Goal: Task Accomplishment & Management: Use online tool/utility

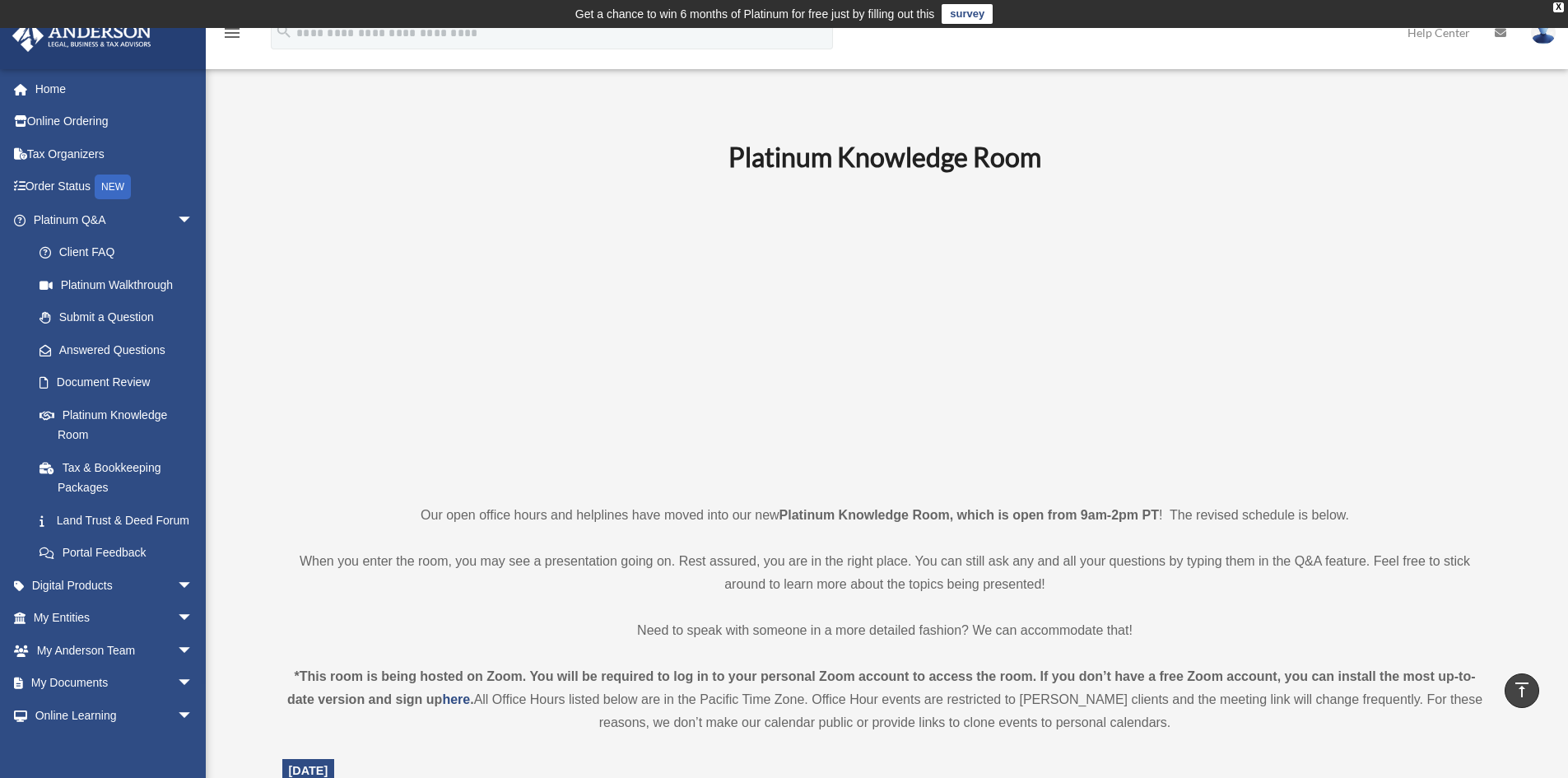
scroll to position [329, 0]
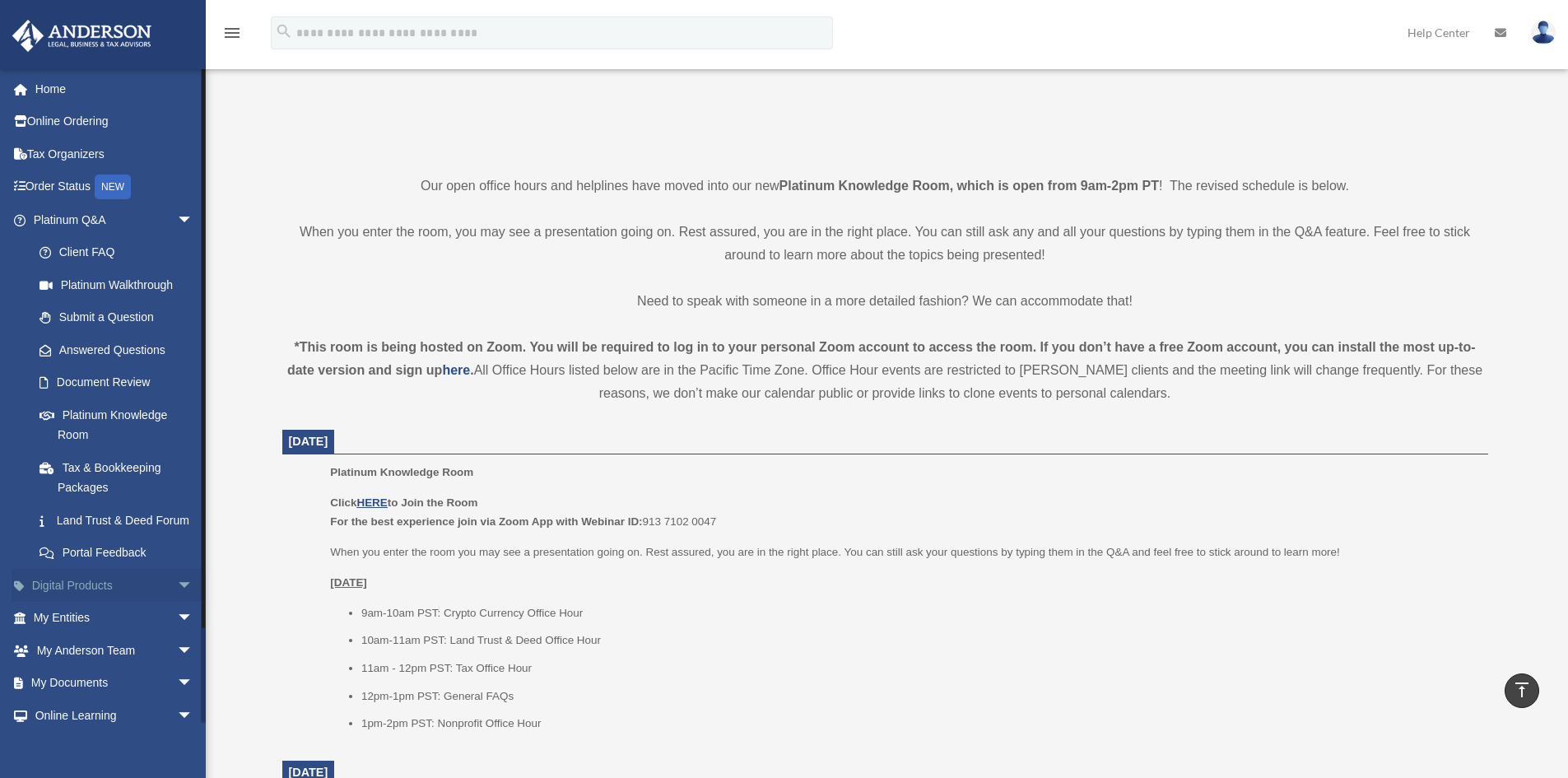
click at [177, 603] on span "arrow_drop_down" at bounding box center [194, 585] width 33 height 34
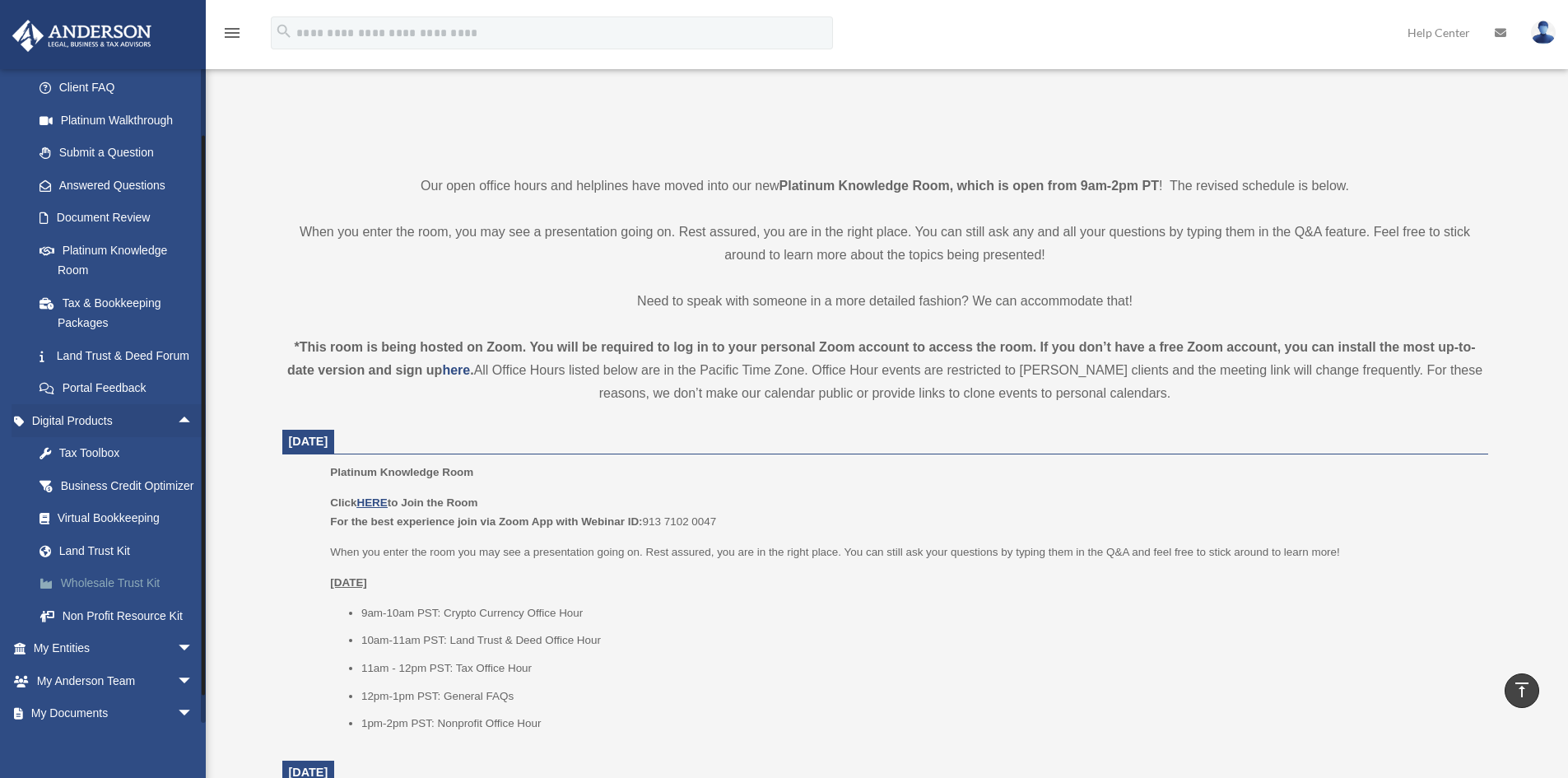
scroll to position [247, 0]
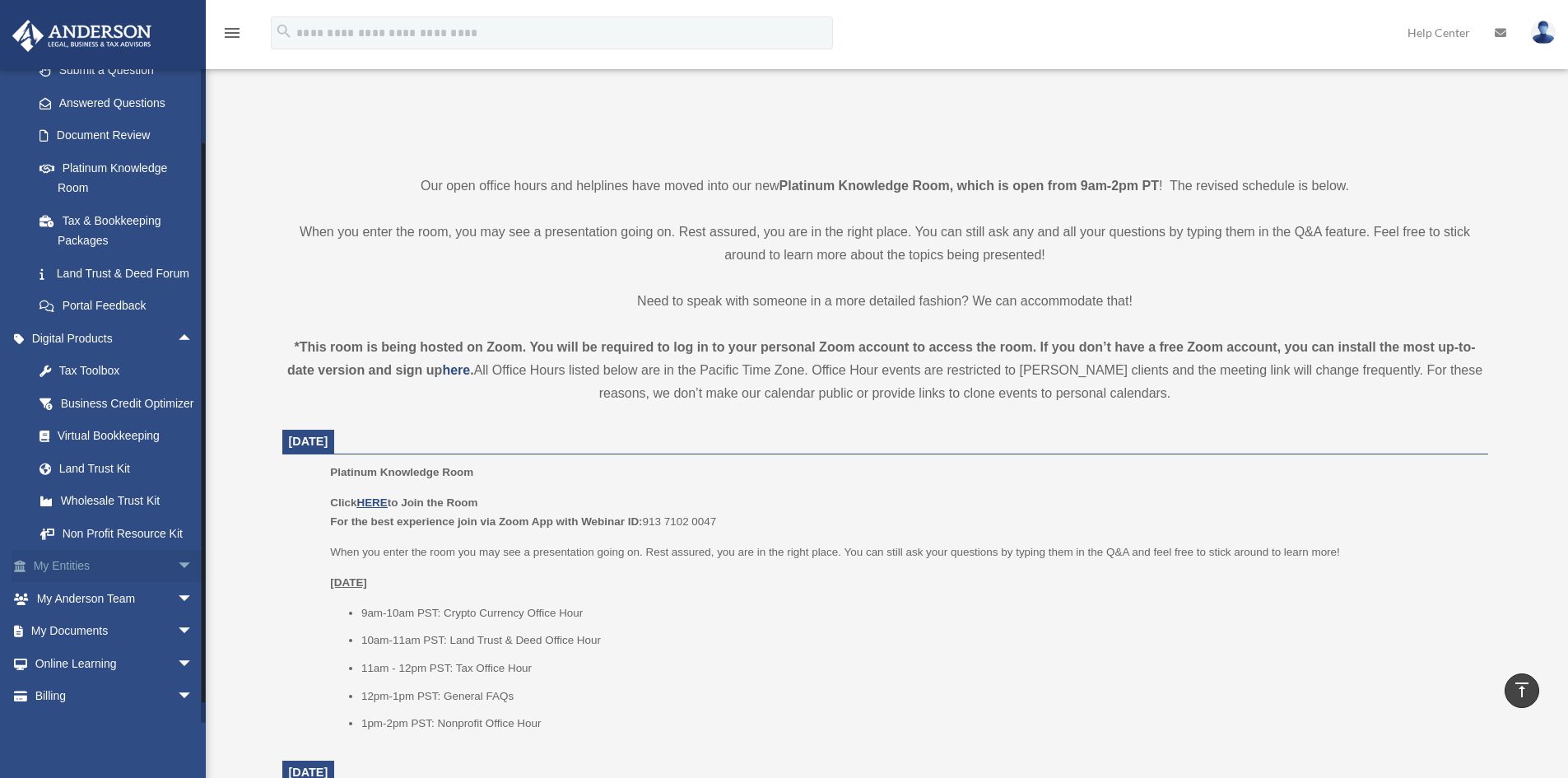
click at [177, 583] on span "arrow_drop_down" at bounding box center [194, 567] width 33 height 34
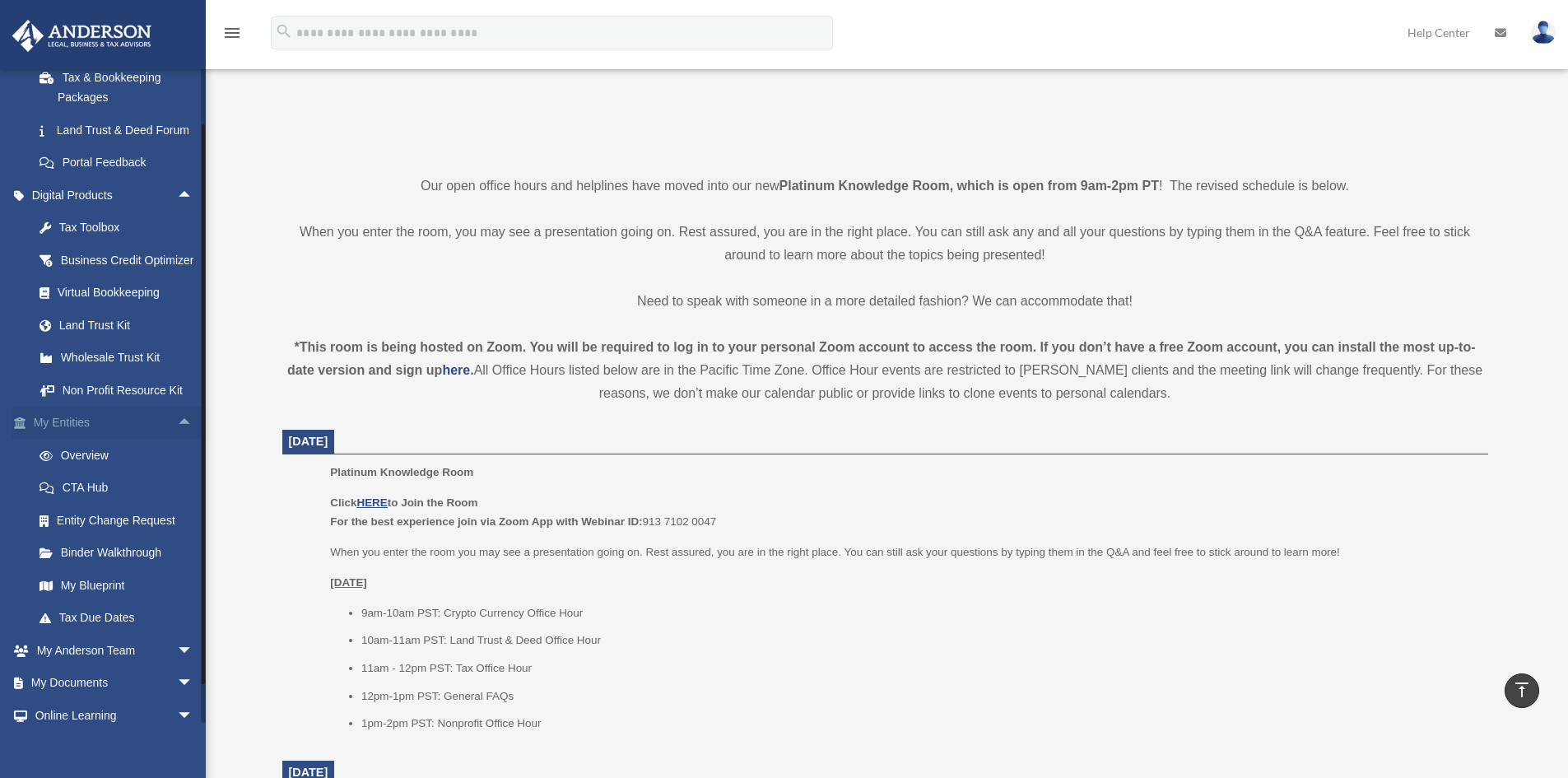
scroll to position [412, 0]
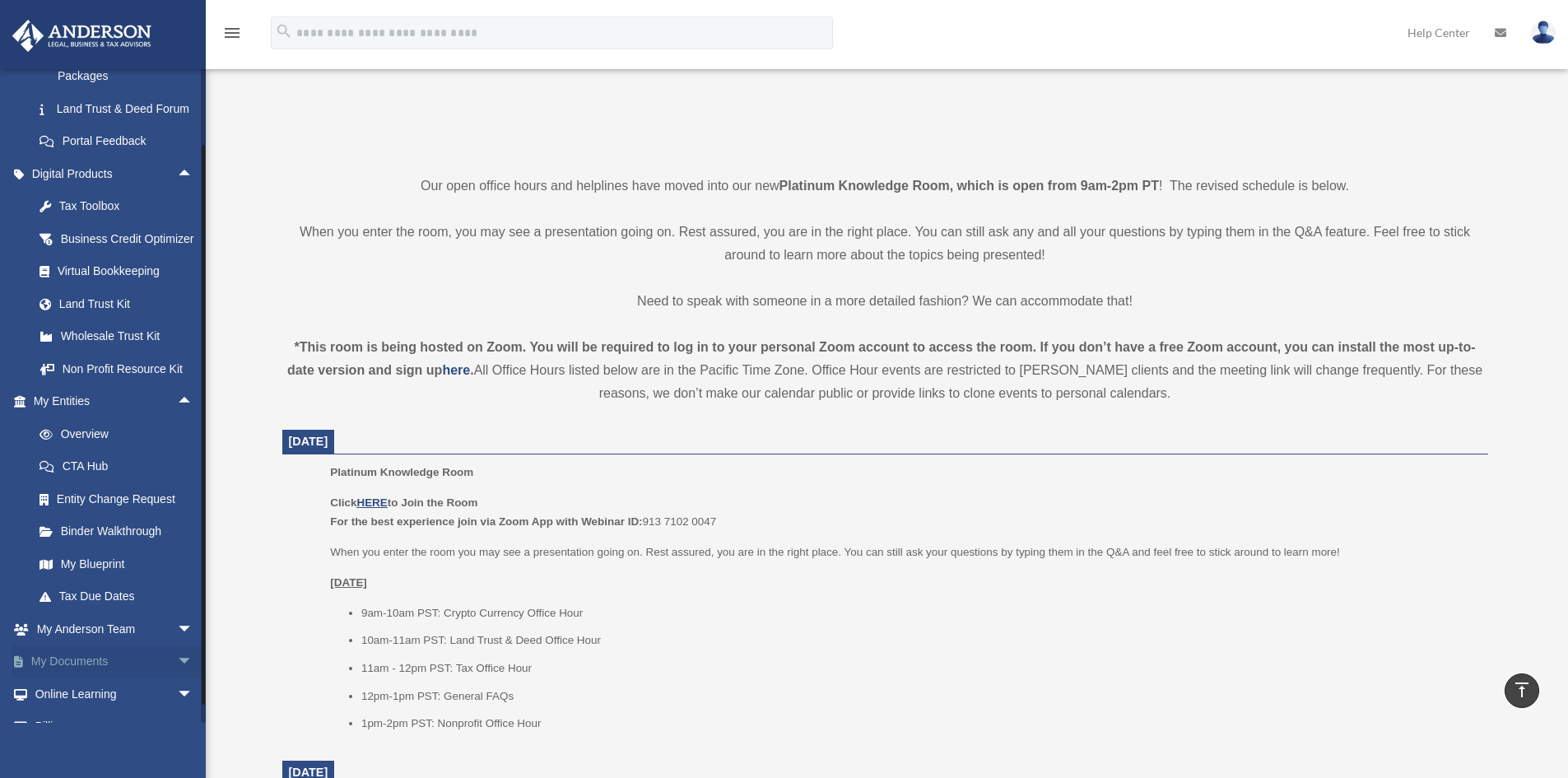
click at [177, 679] on span "arrow_drop_down" at bounding box center [194, 662] width 33 height 34
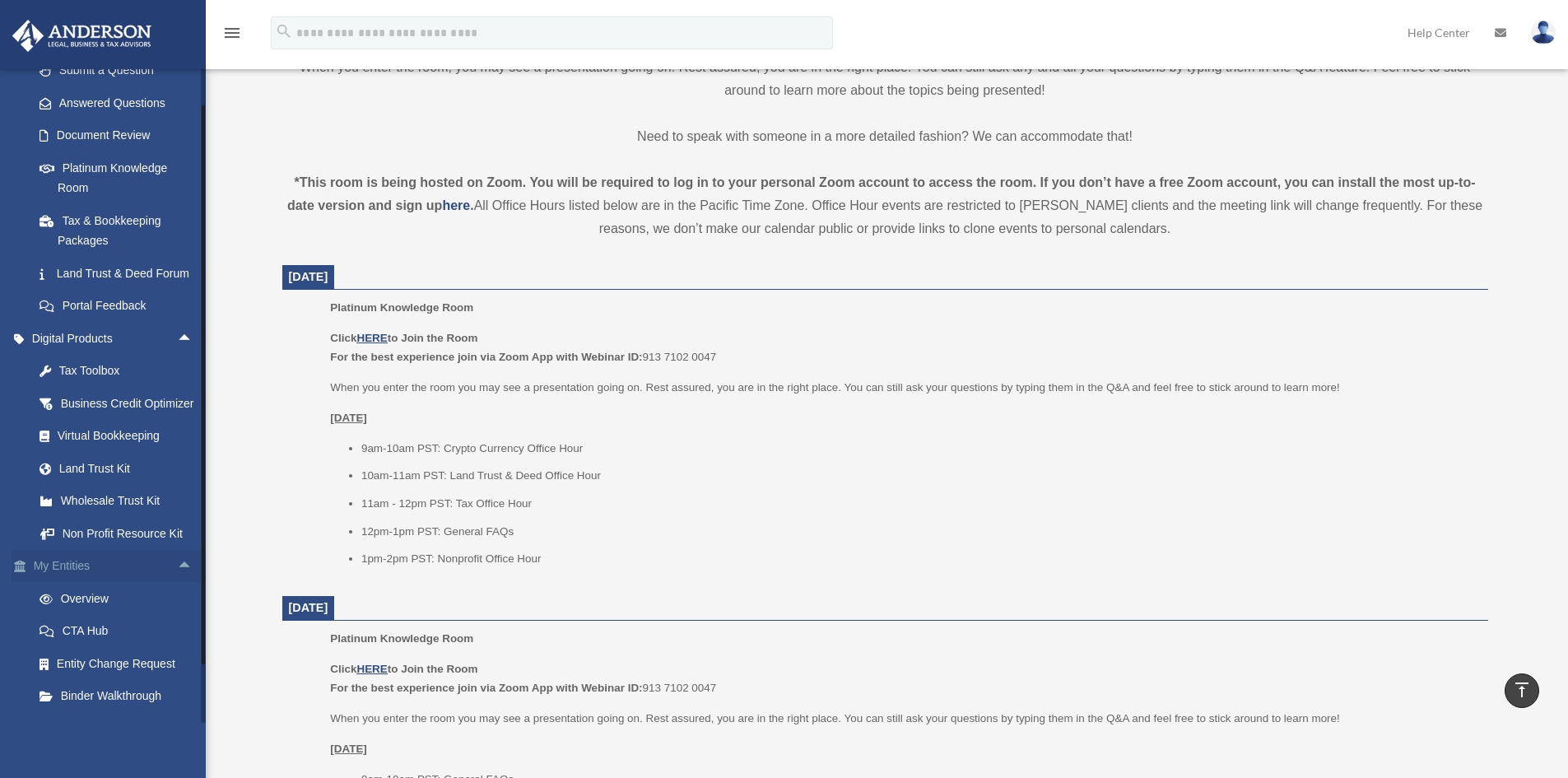
scroll to position [494, 0]
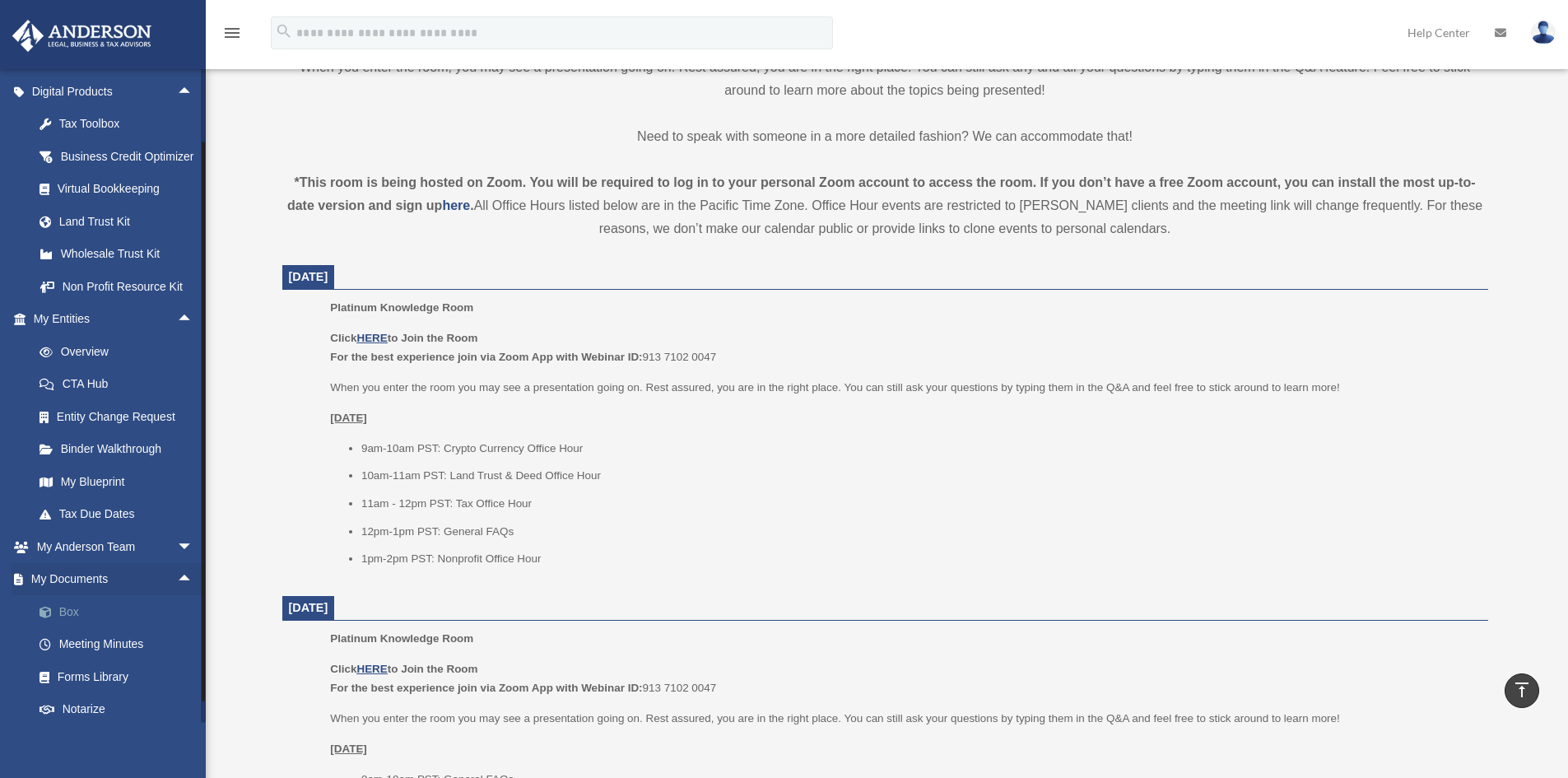
click at [71, 628] on link "Box" at bounding box center [120, 612] width 195 height 33
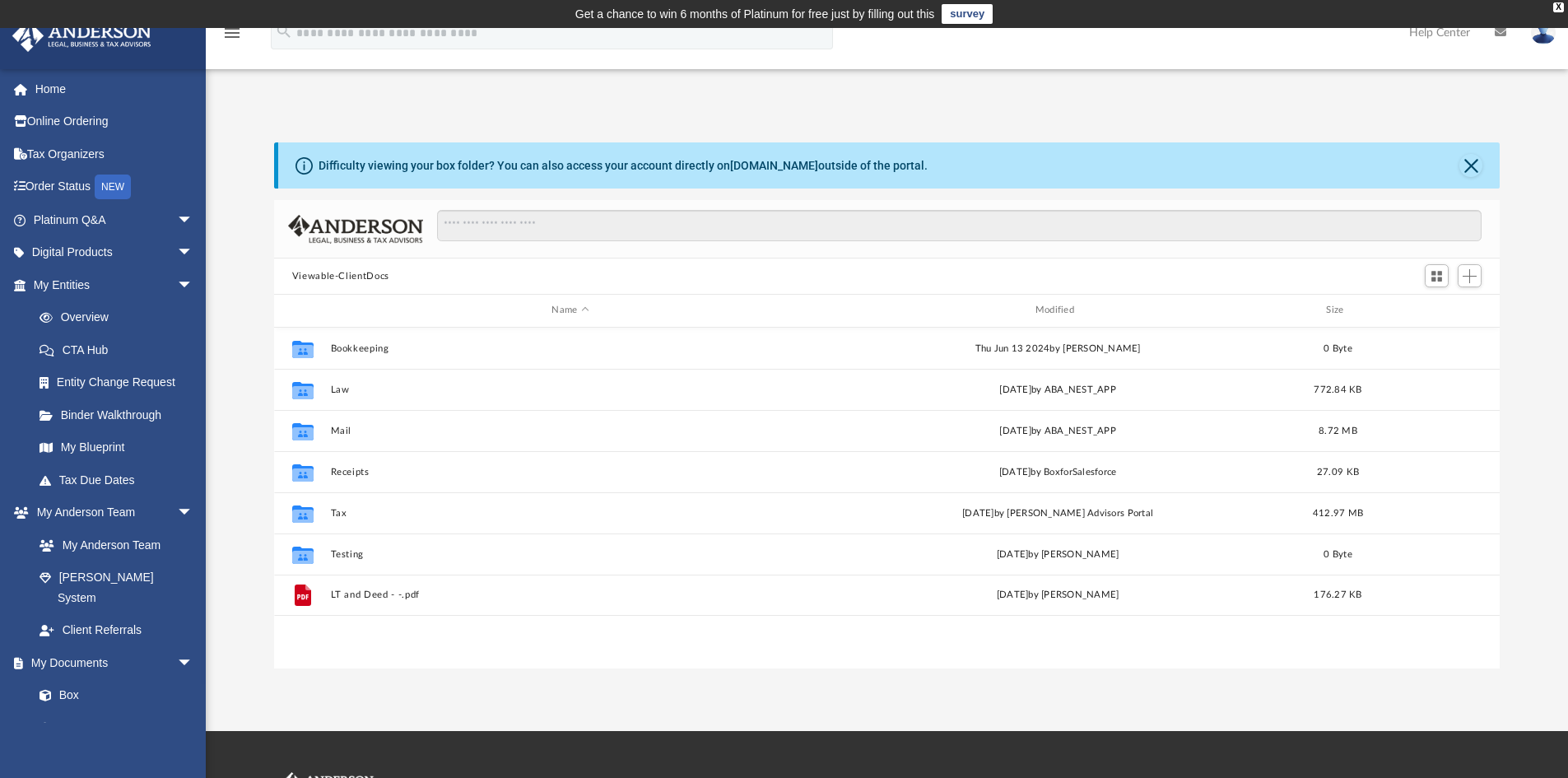
scroll to position [362, 1213]
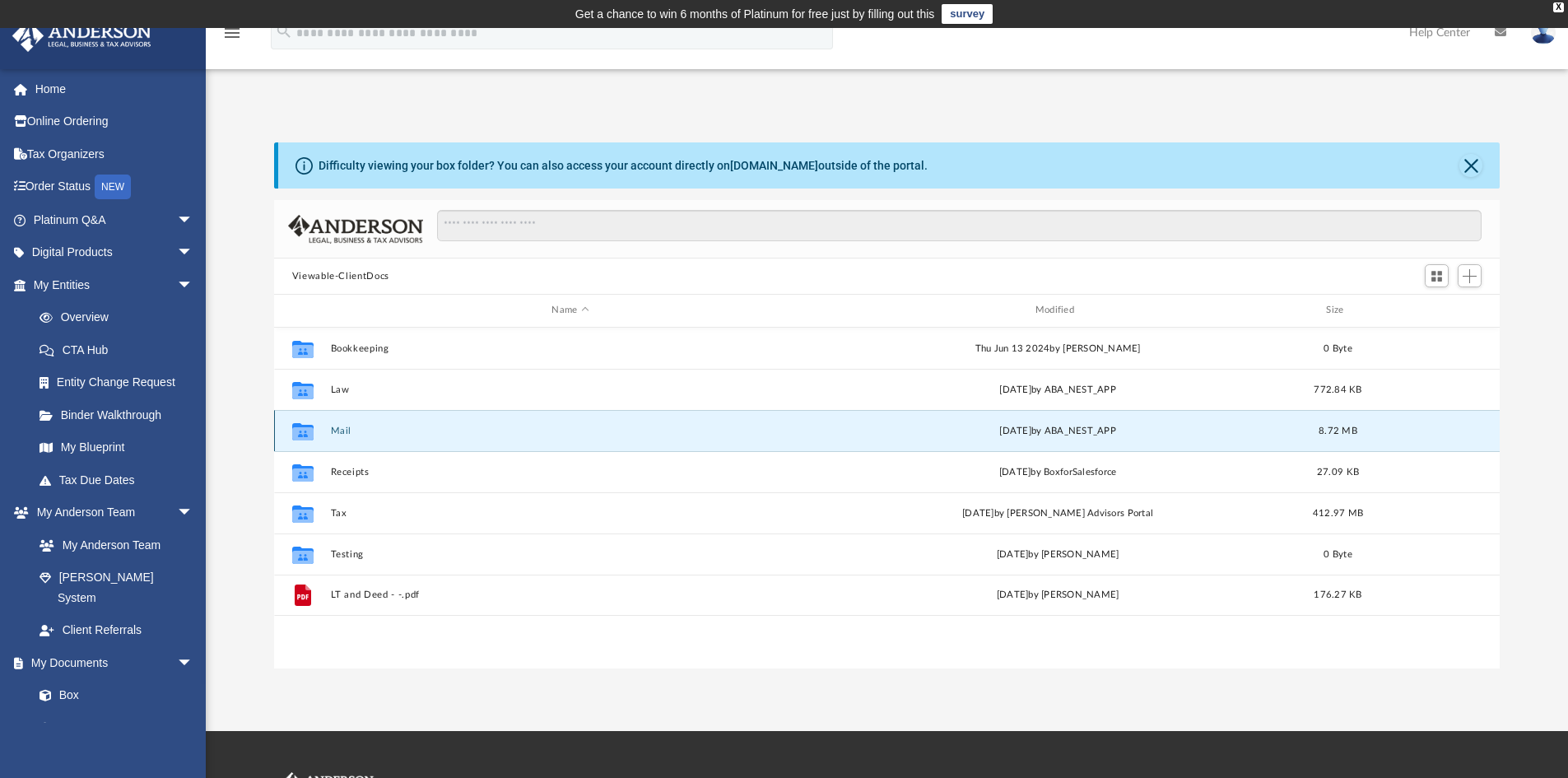
click at [342, 428] on button "Mail" at bounding box center [570, 431] width 480 height 11
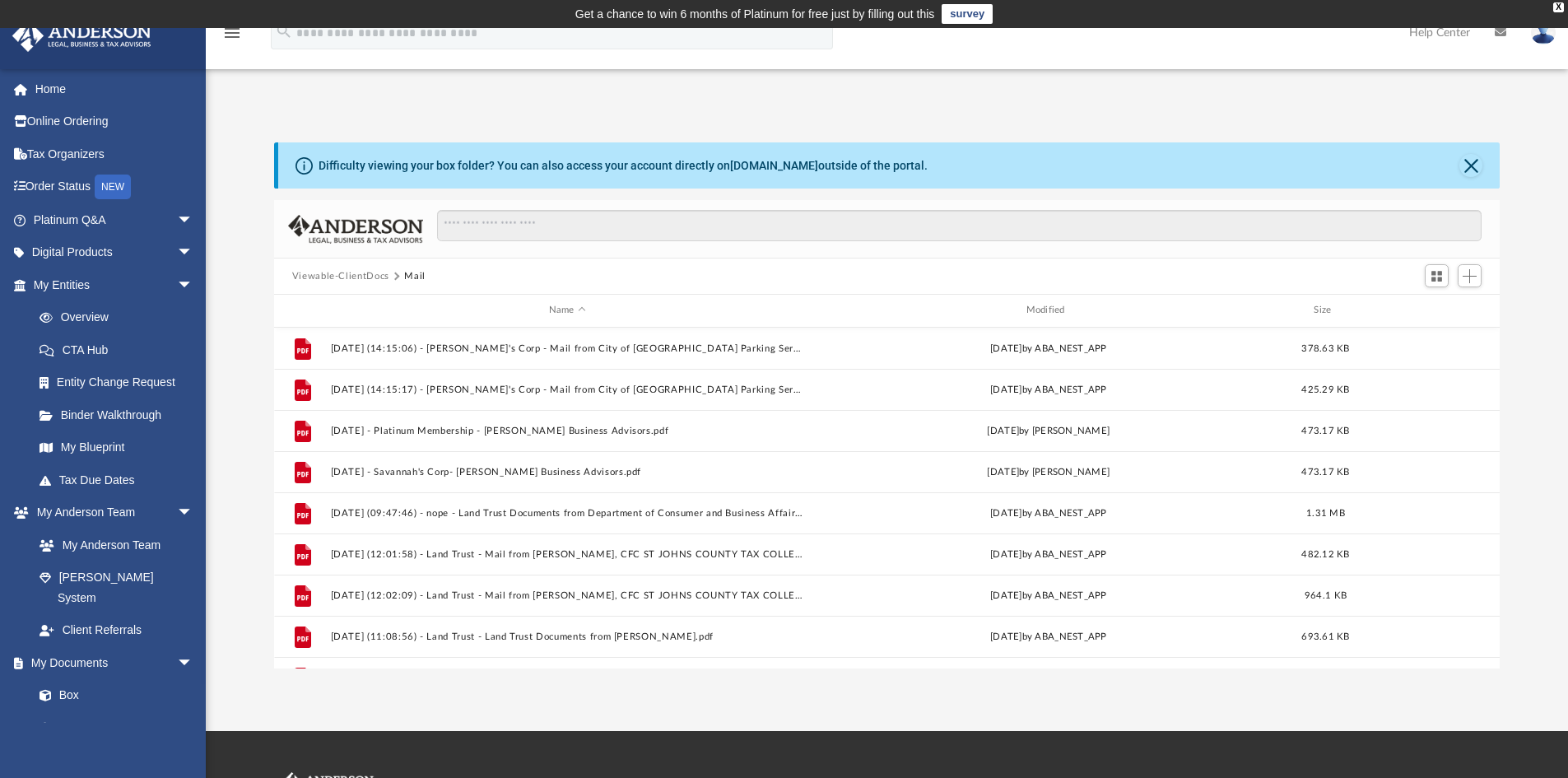
click at [355, 277] on button "Viewable-ClientDocs" at bounding box center [341, 277] width 97 height 15
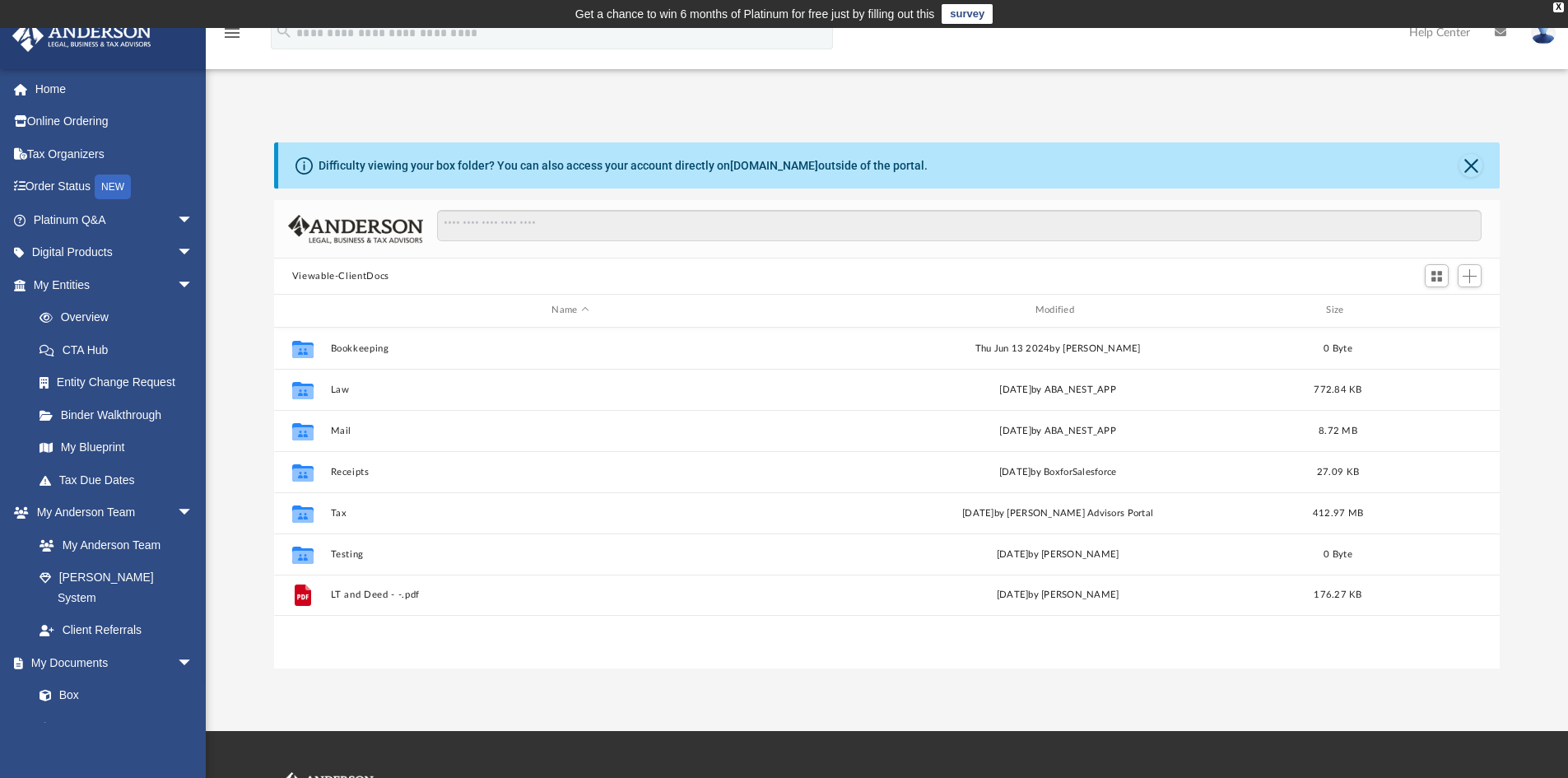
click at [350, 269] on button "Viewable-ClientDocs" at bounding box center [341, 277] width 97 height 15
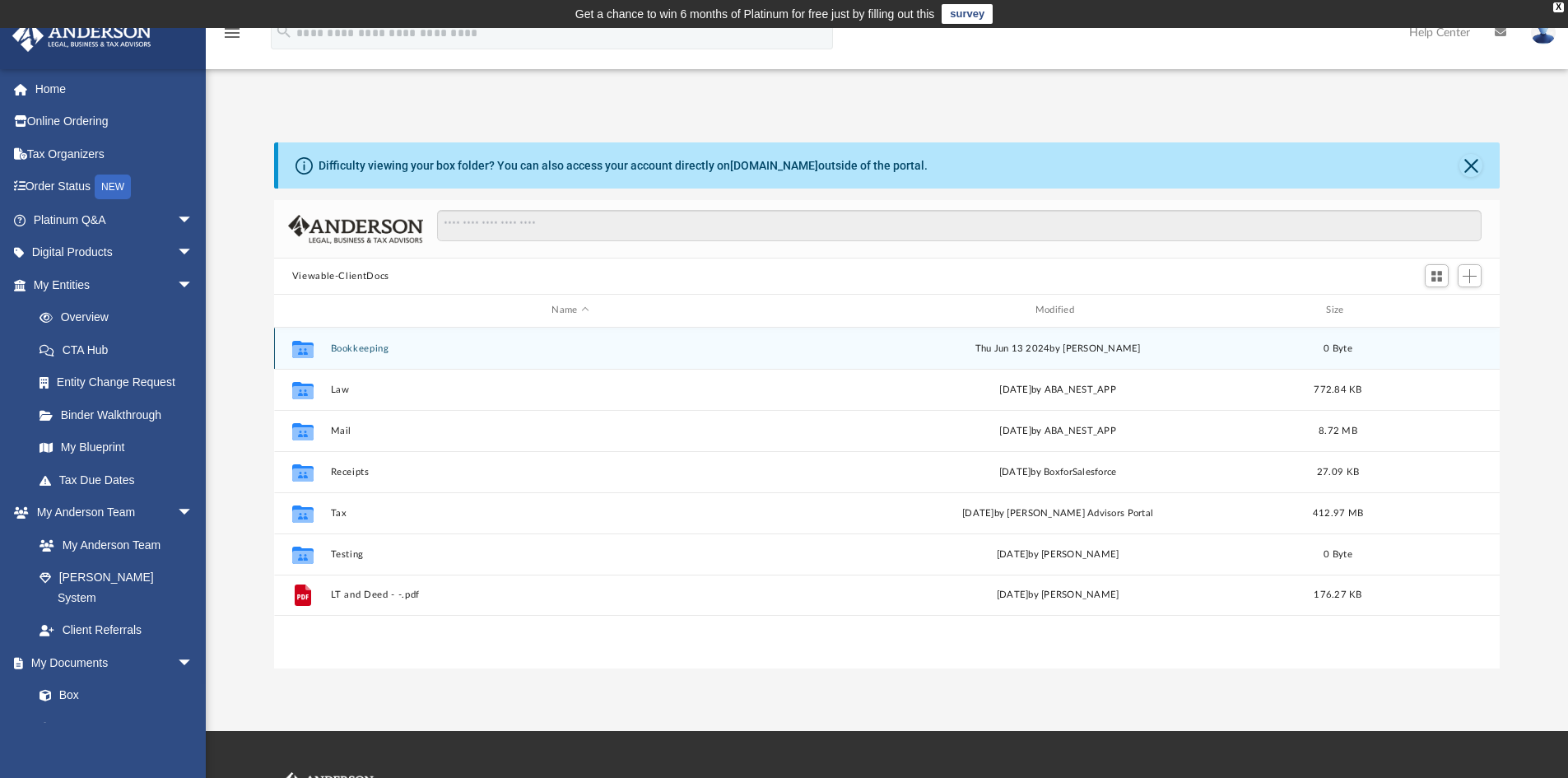
click at [373, 351] on button "Bookkeeping" at bounding box center [570, 349] width 480 height 11
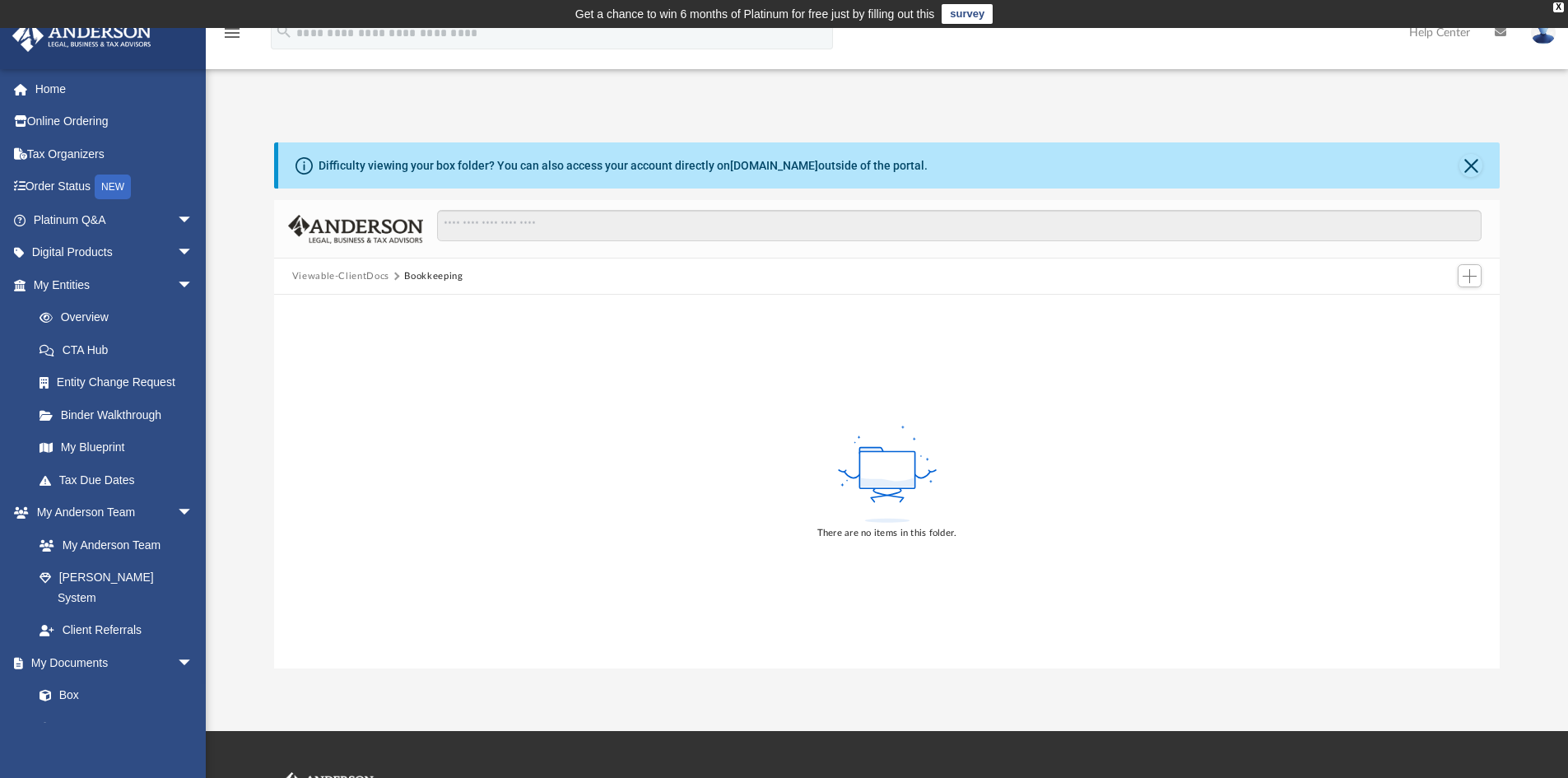
click at [353, 276] on button "Viewable-ClientDocs" at bounding box center [341, 277] width 97 height 15
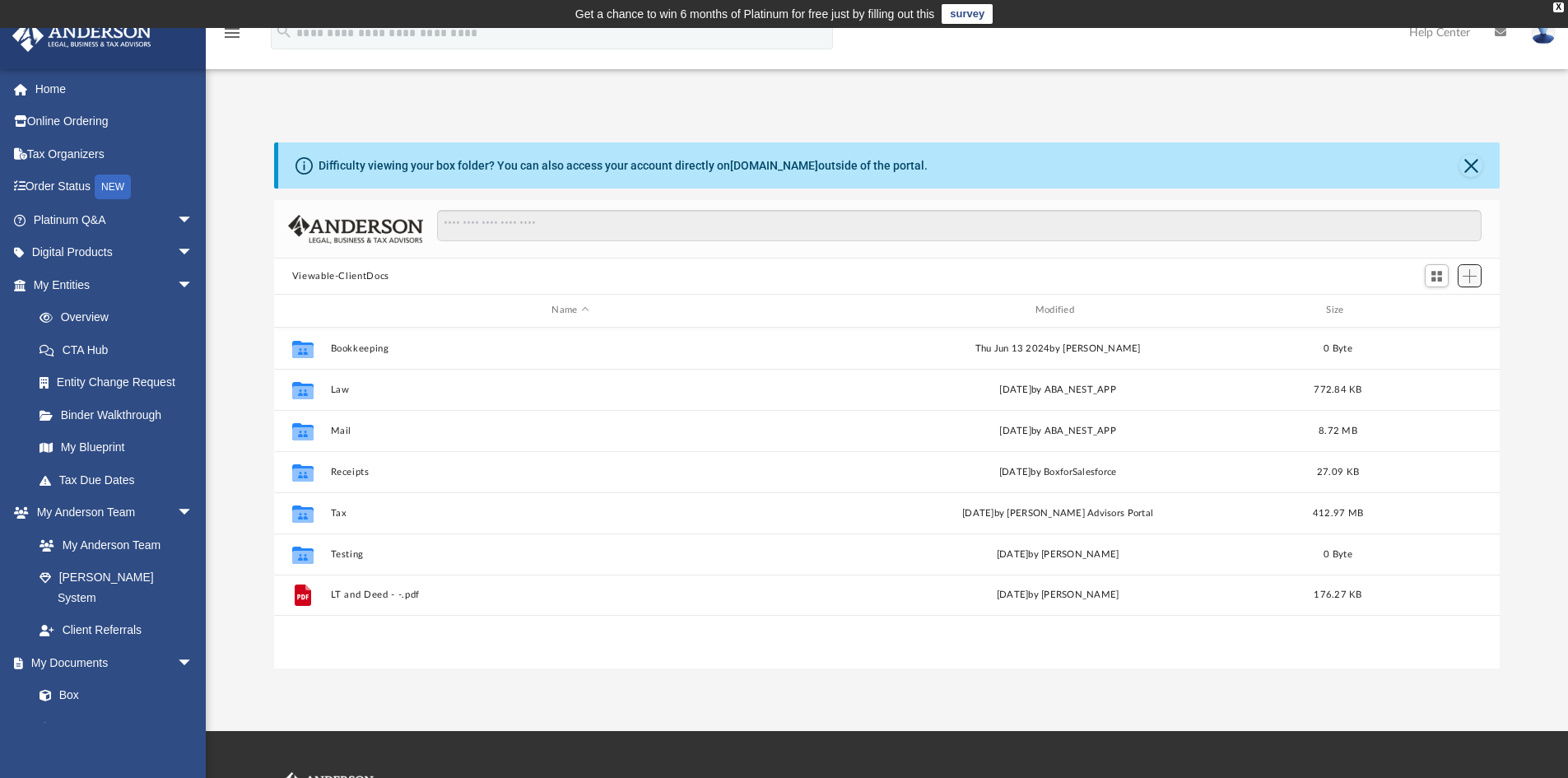
click at [1470, 277] on span "Add" at bounding box center [1469, 276] width 14 height 14
click at [1432, 309] on li "Upload" at bounding box center [1445, 308] width 53 height 18
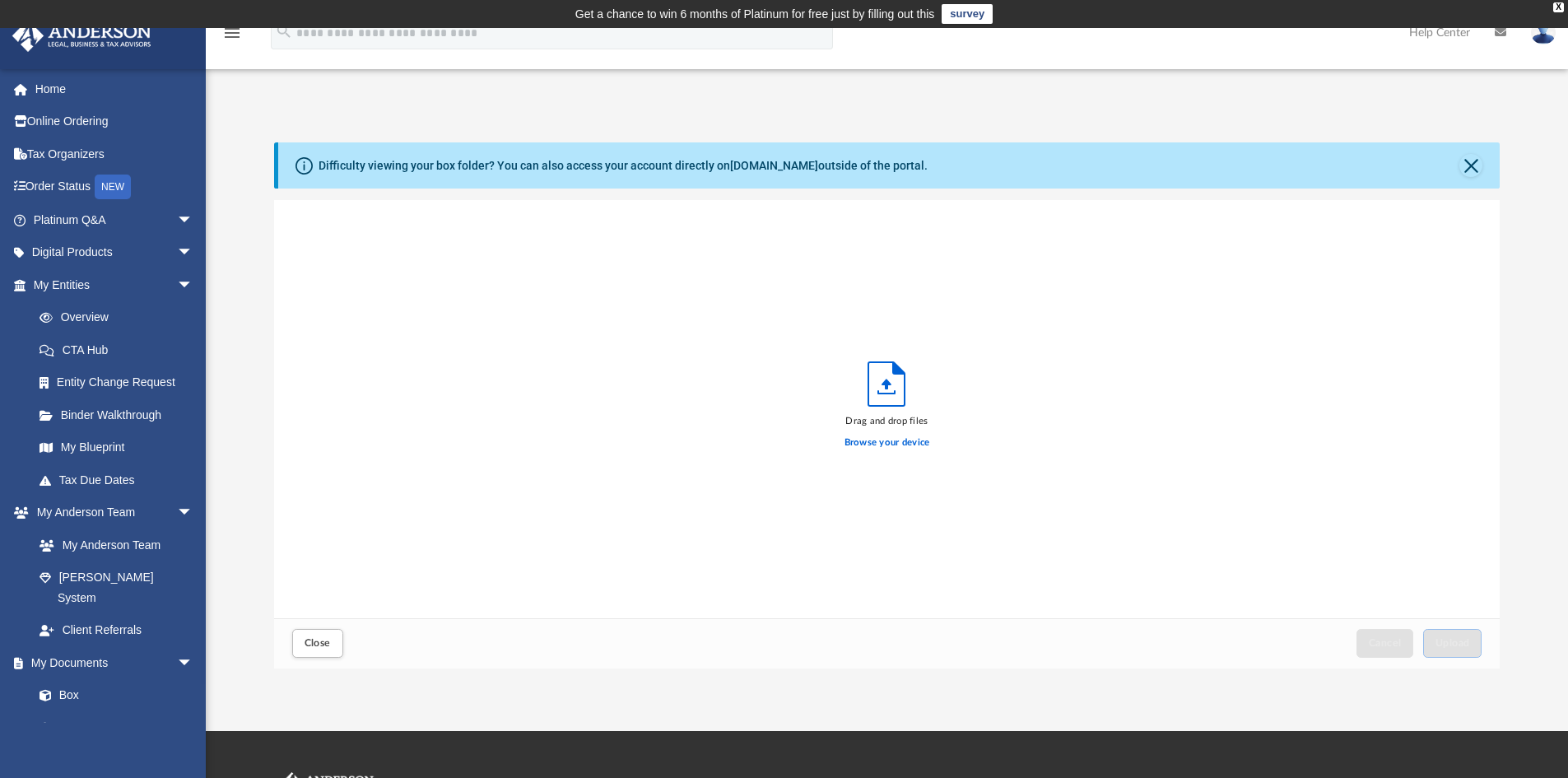
scroll to position [405, 1213]
click at [320, 642] on span "Close" at bounding box center [317, 642] width 27 height 10
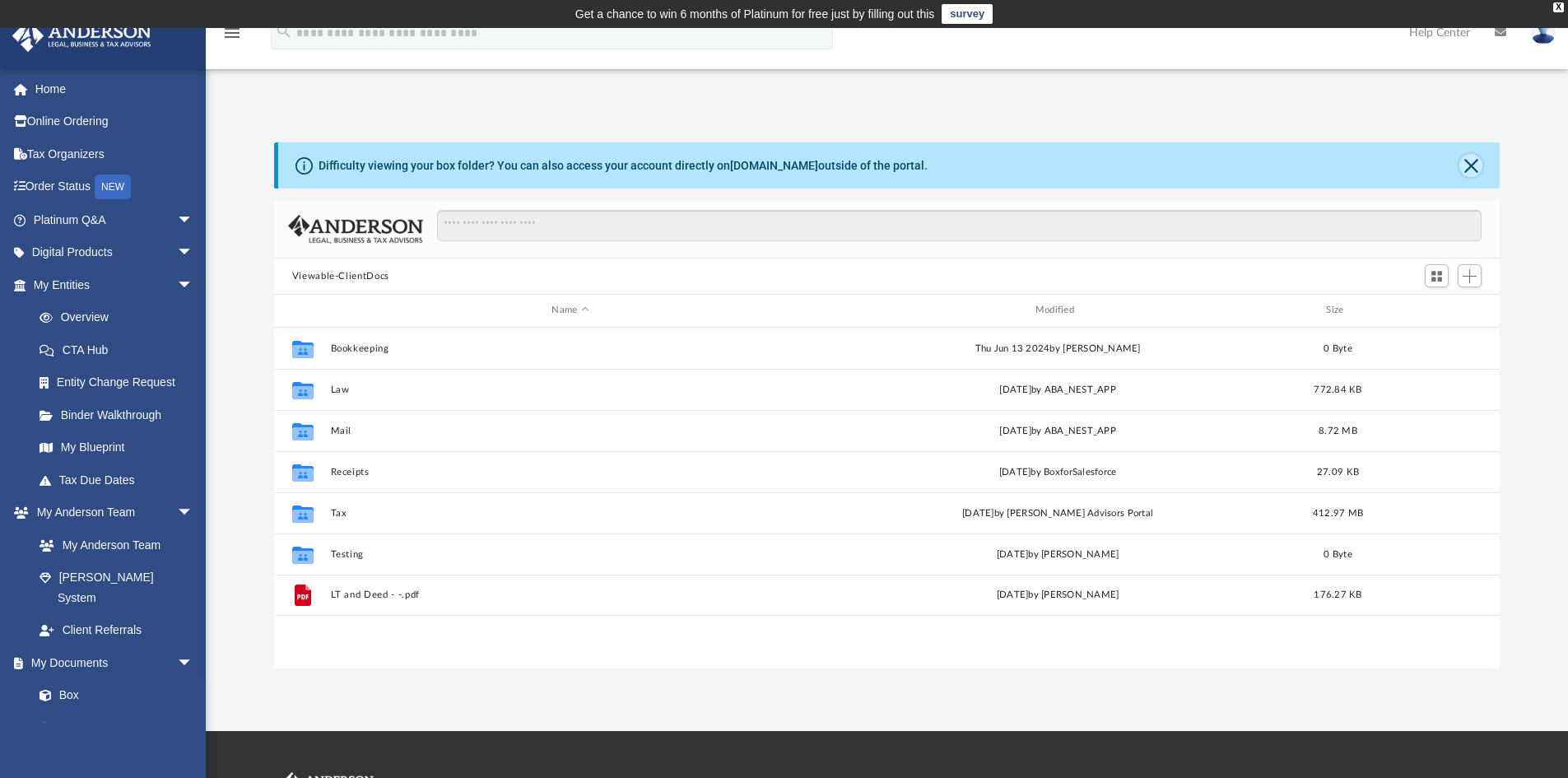
click at [1470, 161] on button "Close" at bounding box center [1470, 165] width 23 height 23
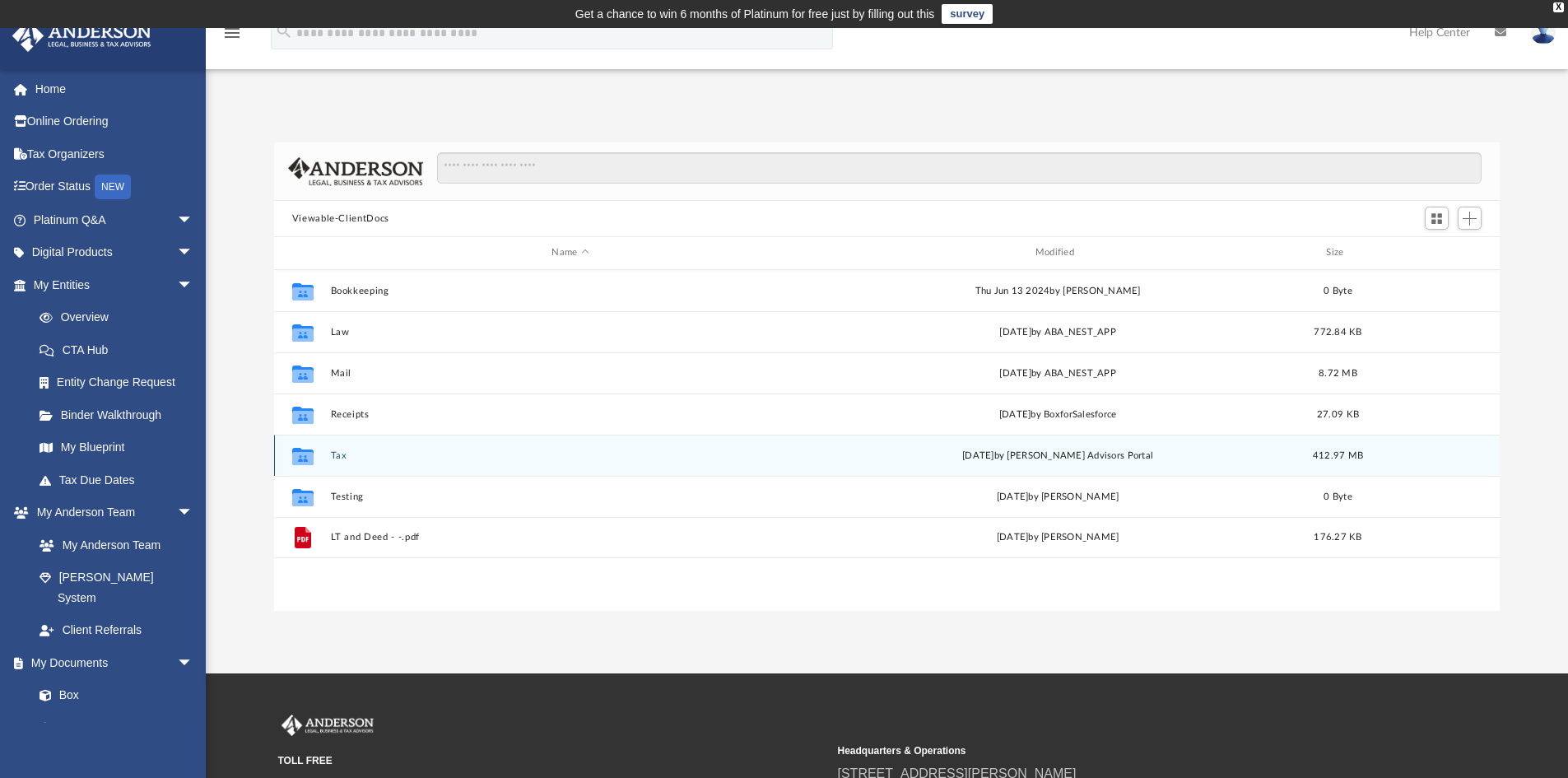
click at [341, 454] on button "Tax" at bounding box center [570, 456] width 480 height 11
